Goal: Transaction & Acquisition: Purchase product/service

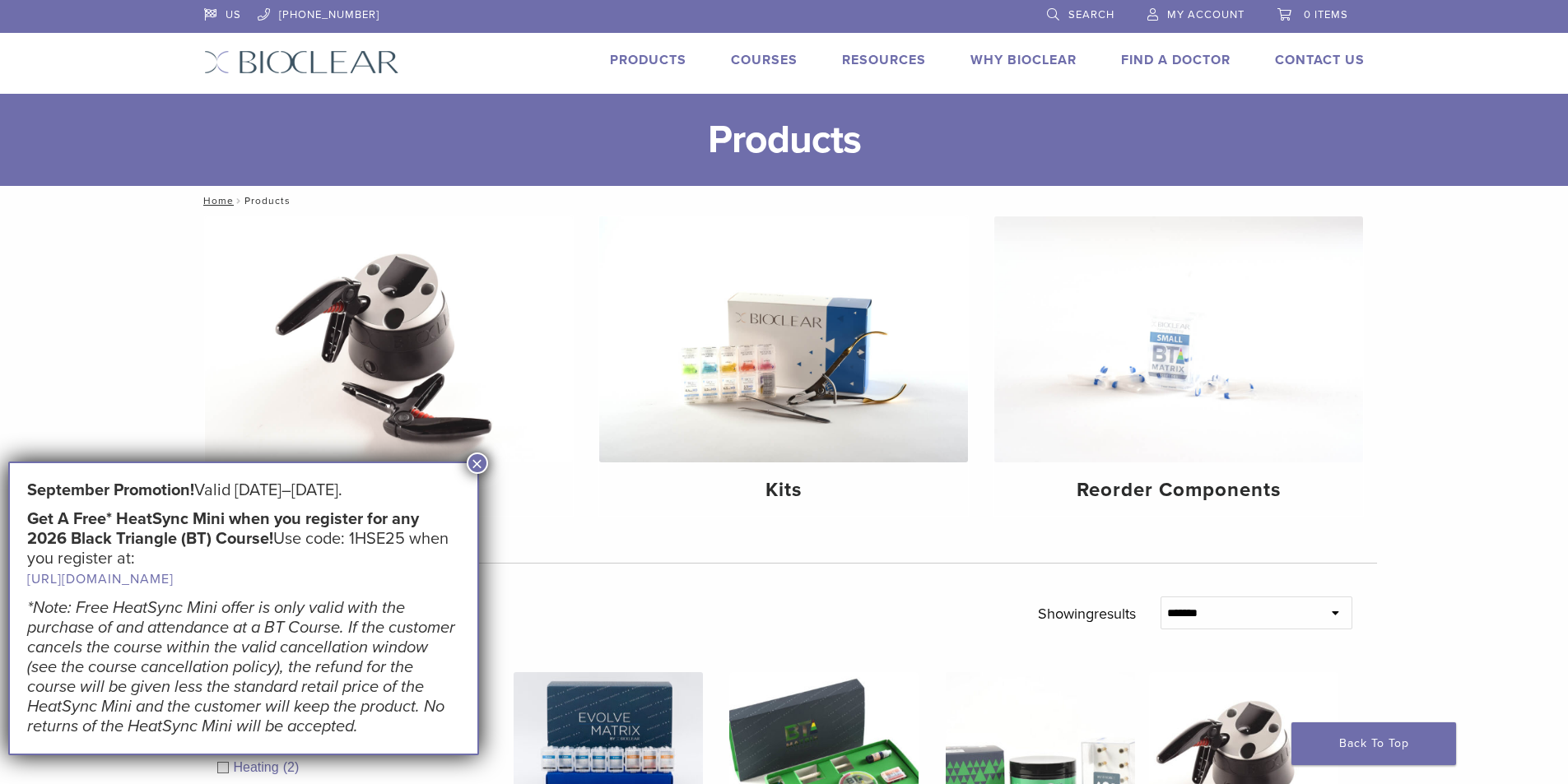
click at [1192, 13] on span "My Account" at bounding box center [1206, 15] width 78 height 13
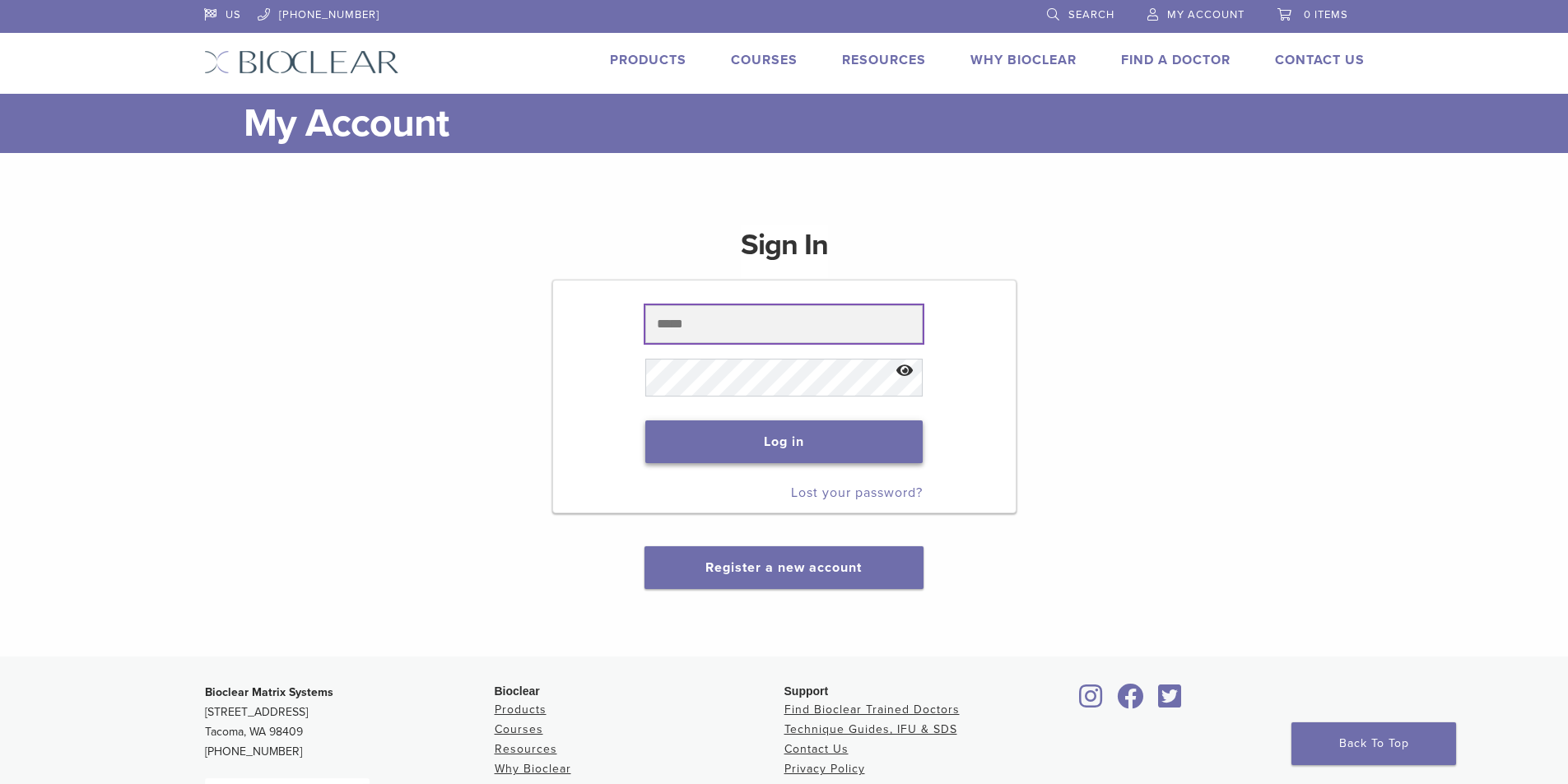
type input "**********"
click at [697, 434] on button "Log in" at bounding box center [784, 441] width 278 height 43
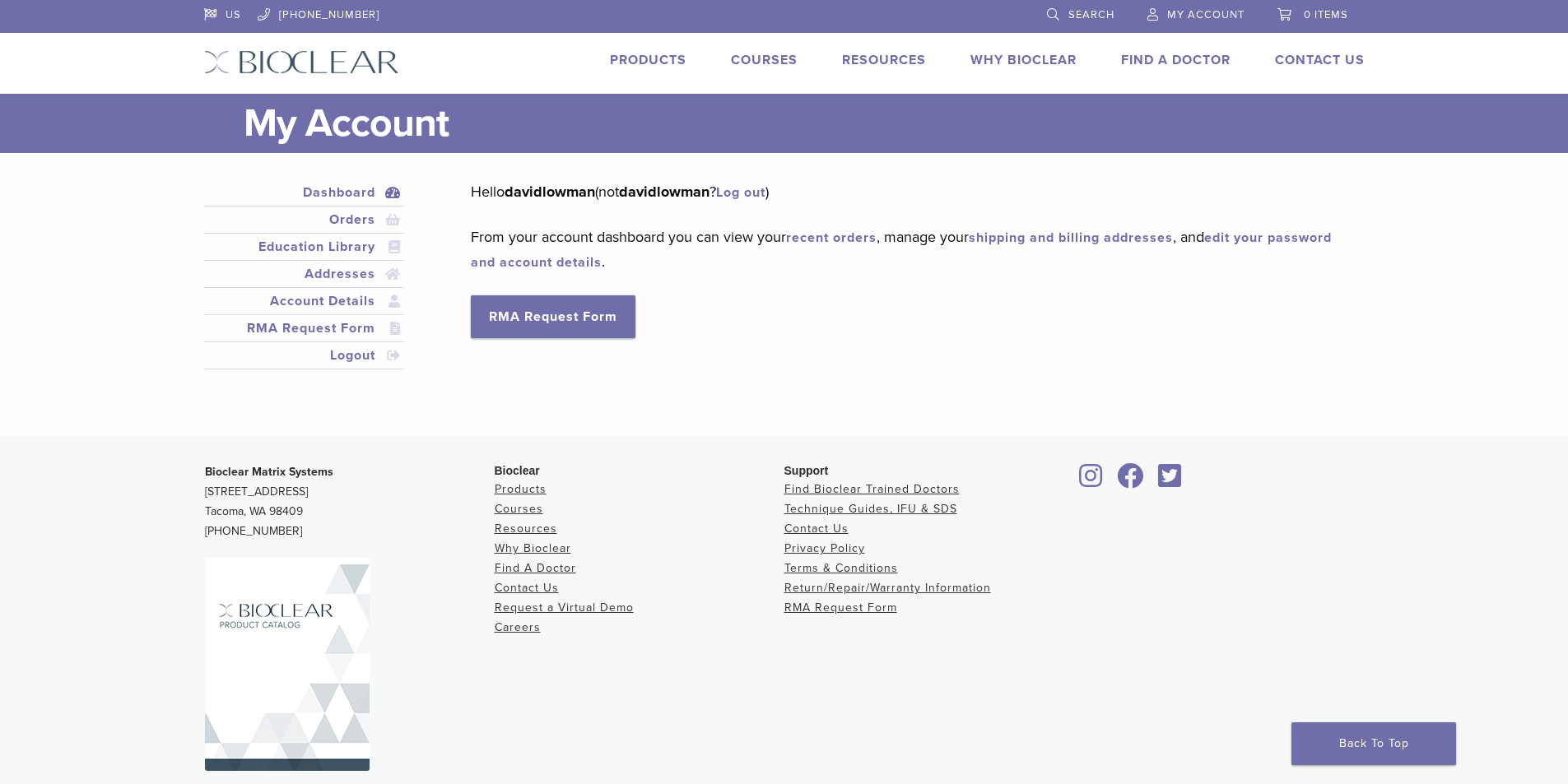
click at [644, 65] on link "Products" at bounding box center [648, 60] width 77 height 17
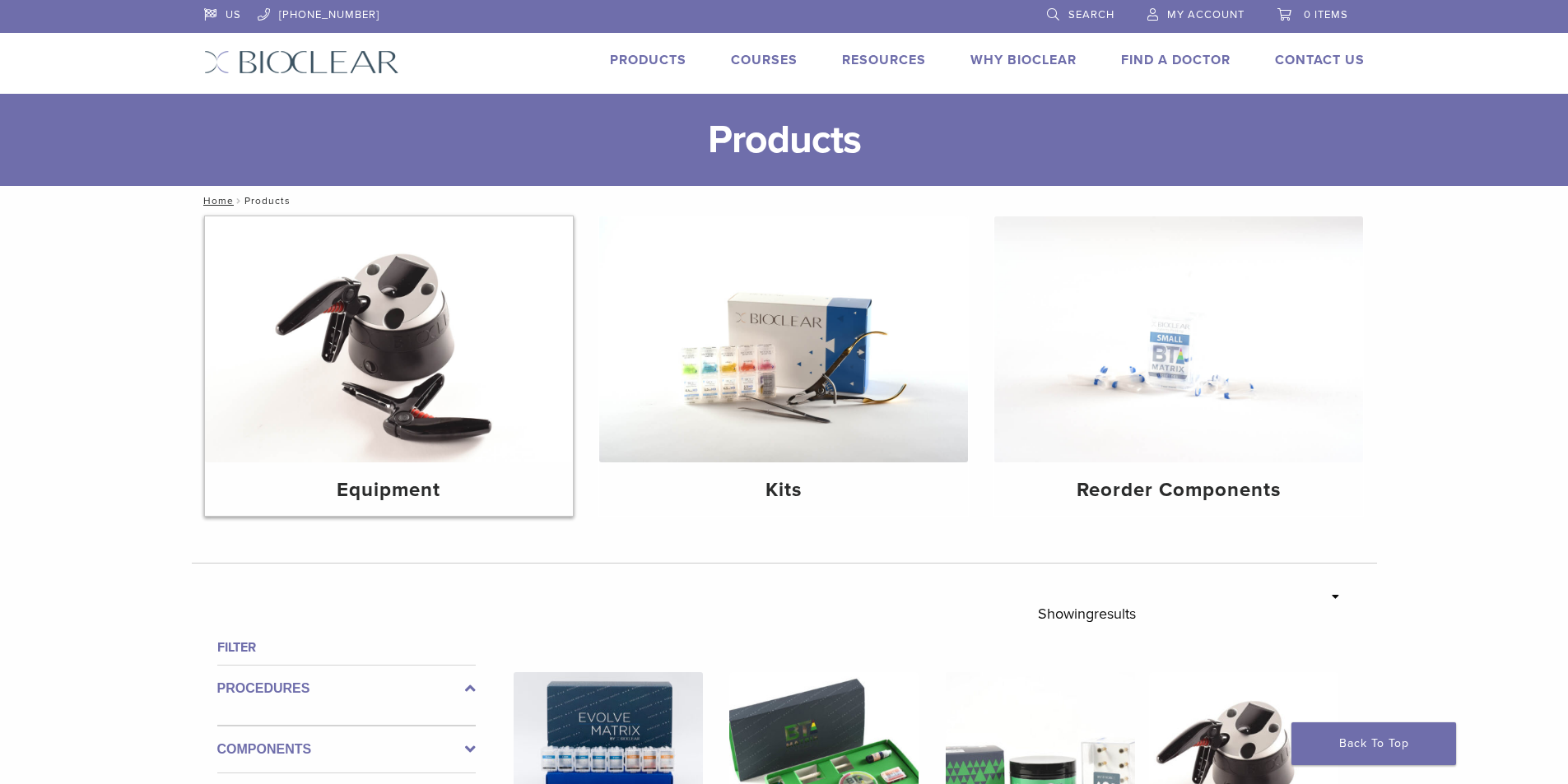
click at [402, 362] on img at bounding box center [389, 339] width 369 height 246
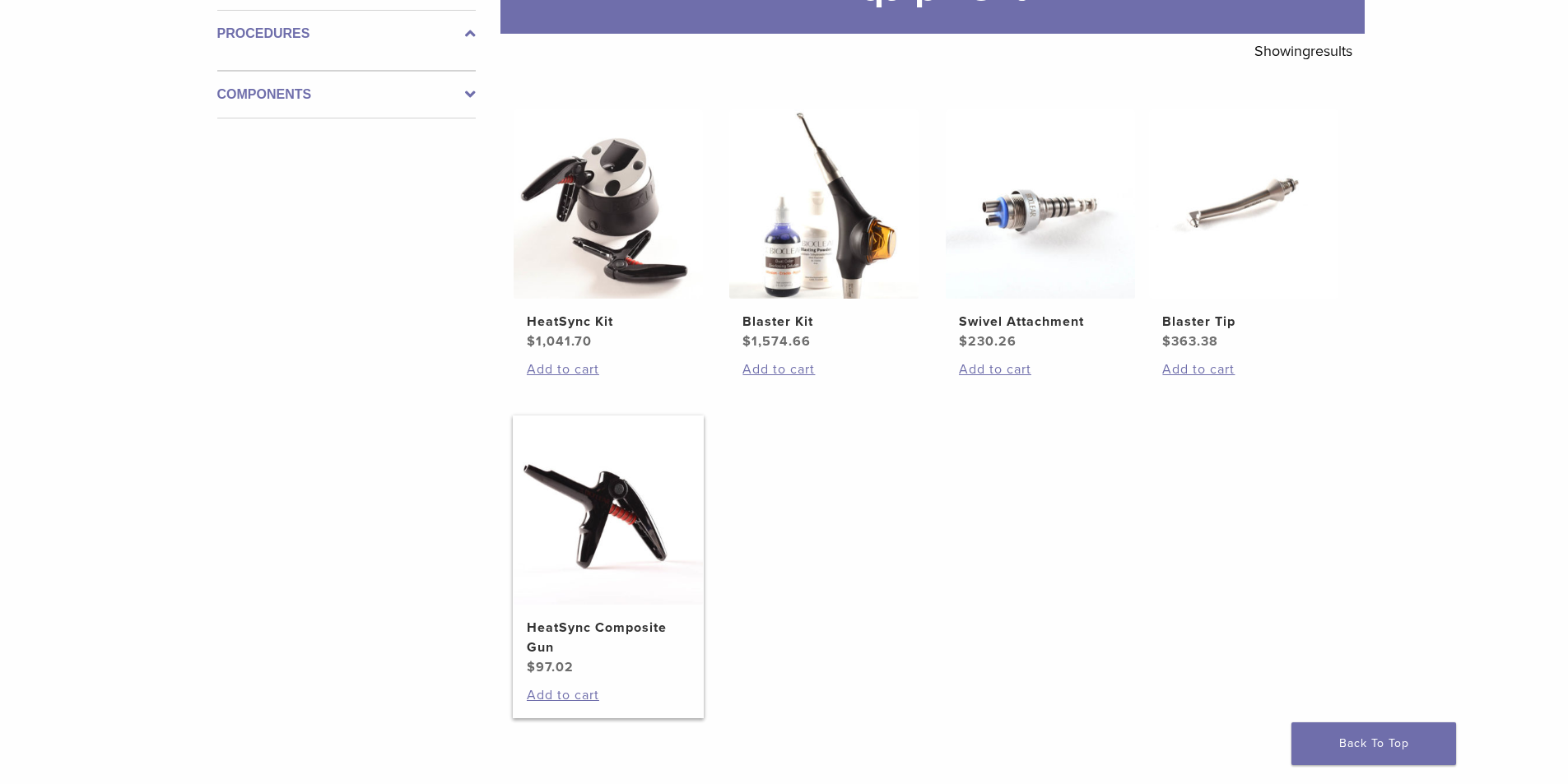
scroll to position [329, 0]
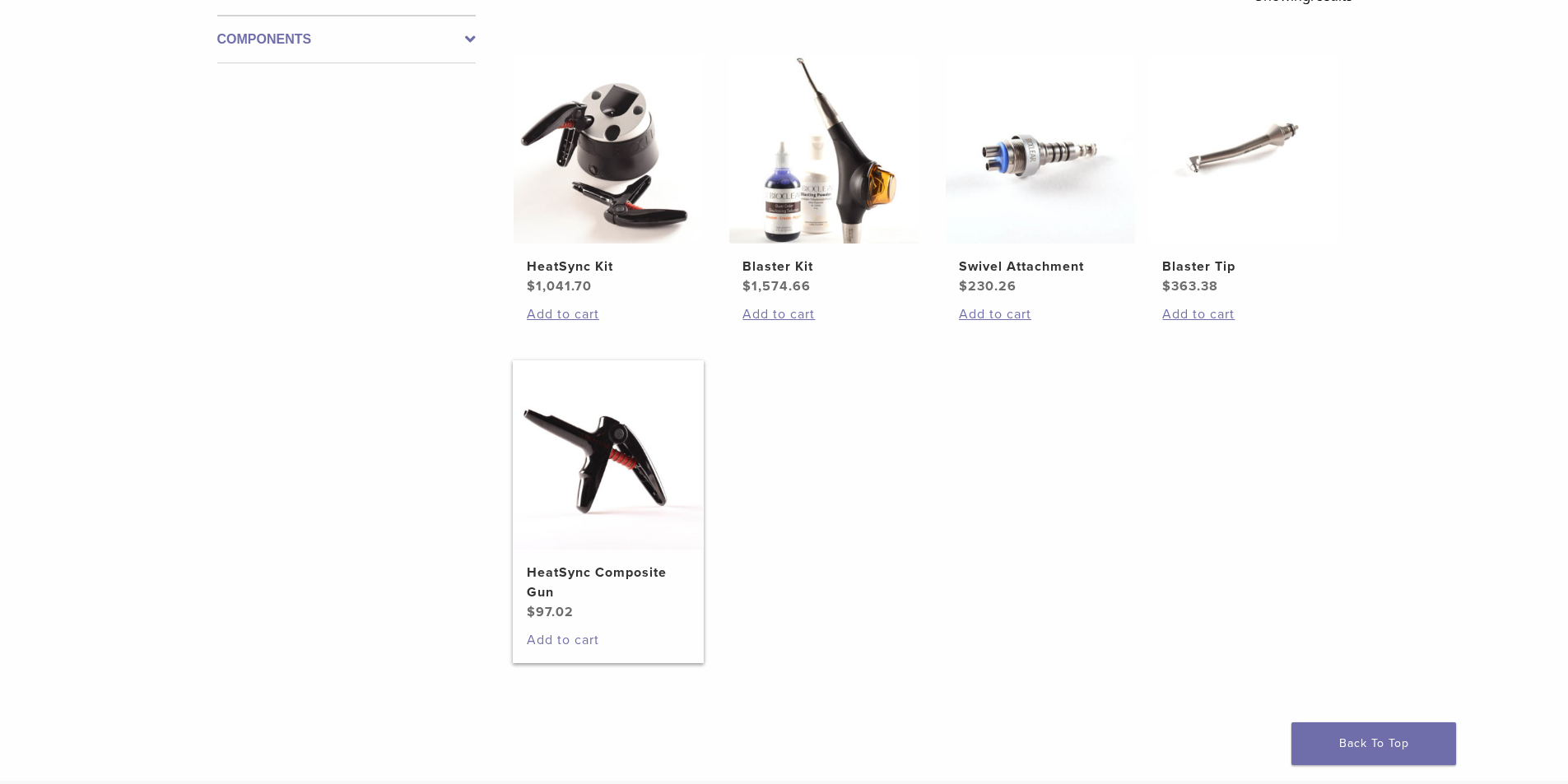
click at [575, 638] on link "Add to cart" at bounding box center [608, 640] width 163 height 20
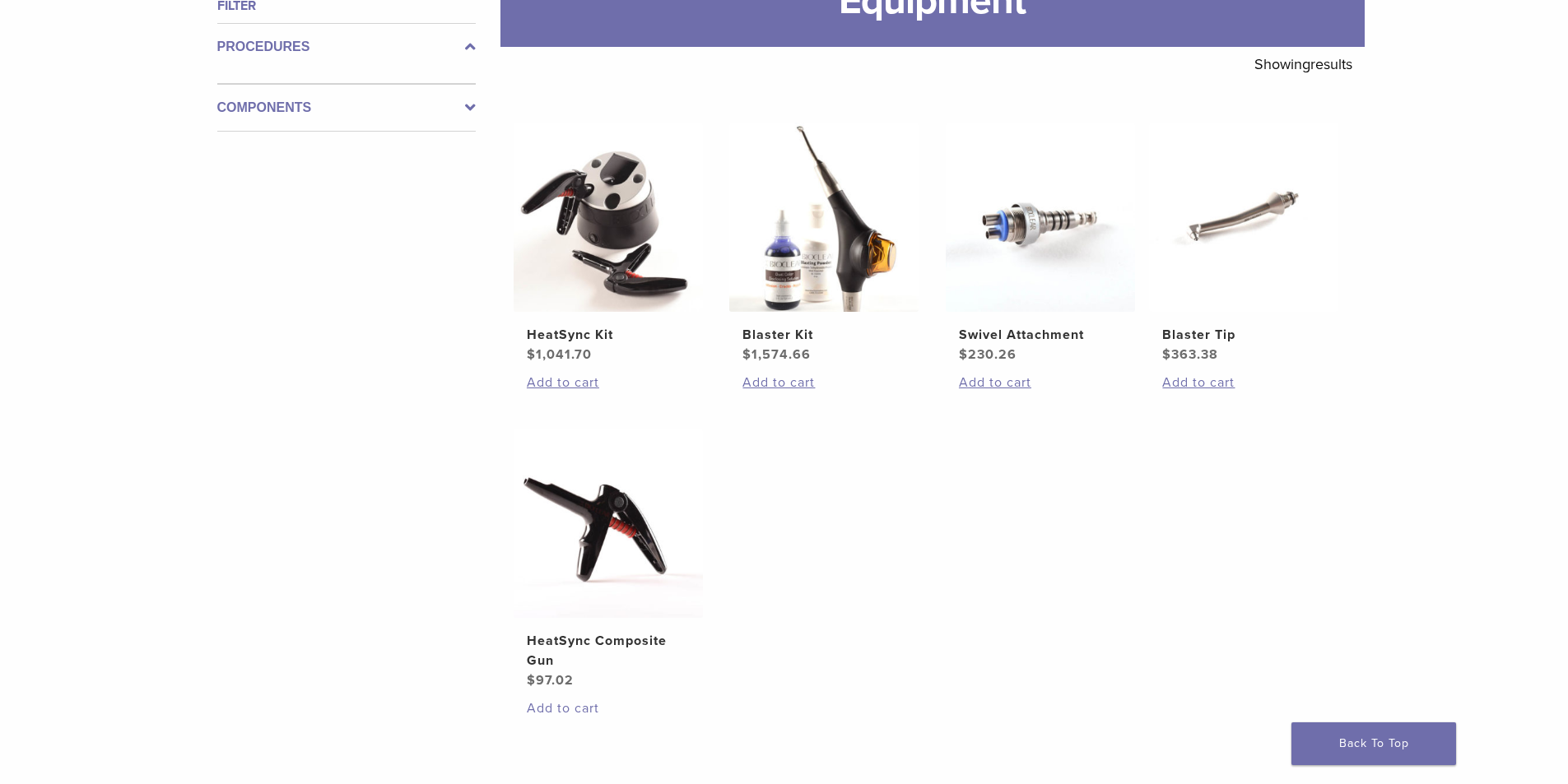
scroll to position [411, 0]
